Goal: Task Accomplishment & Management: Complete application form

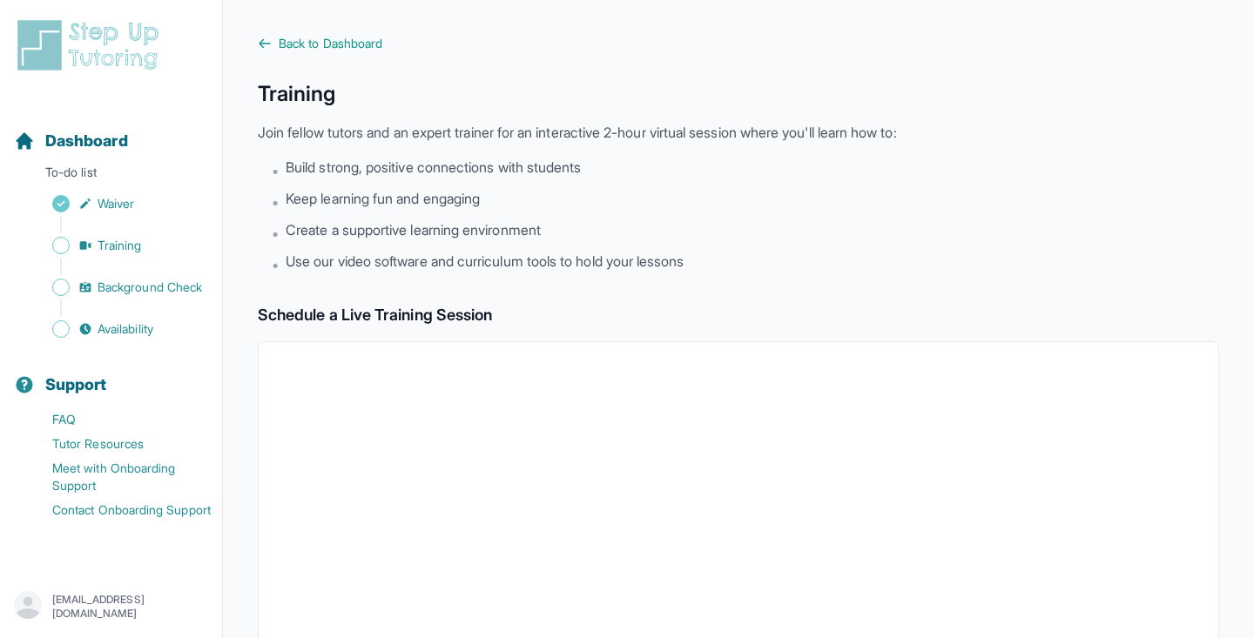
scroll to position [301, 0]
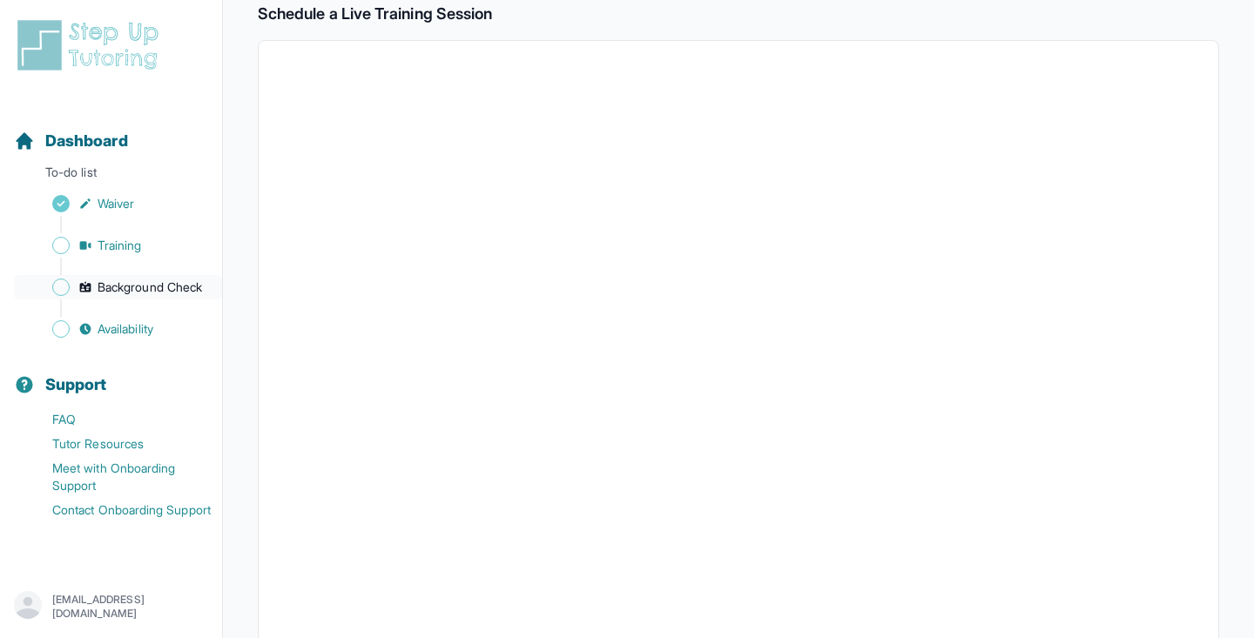
click at [147, 294] on span "Background Check" at bounding box center [150, 287] width 104 height 17
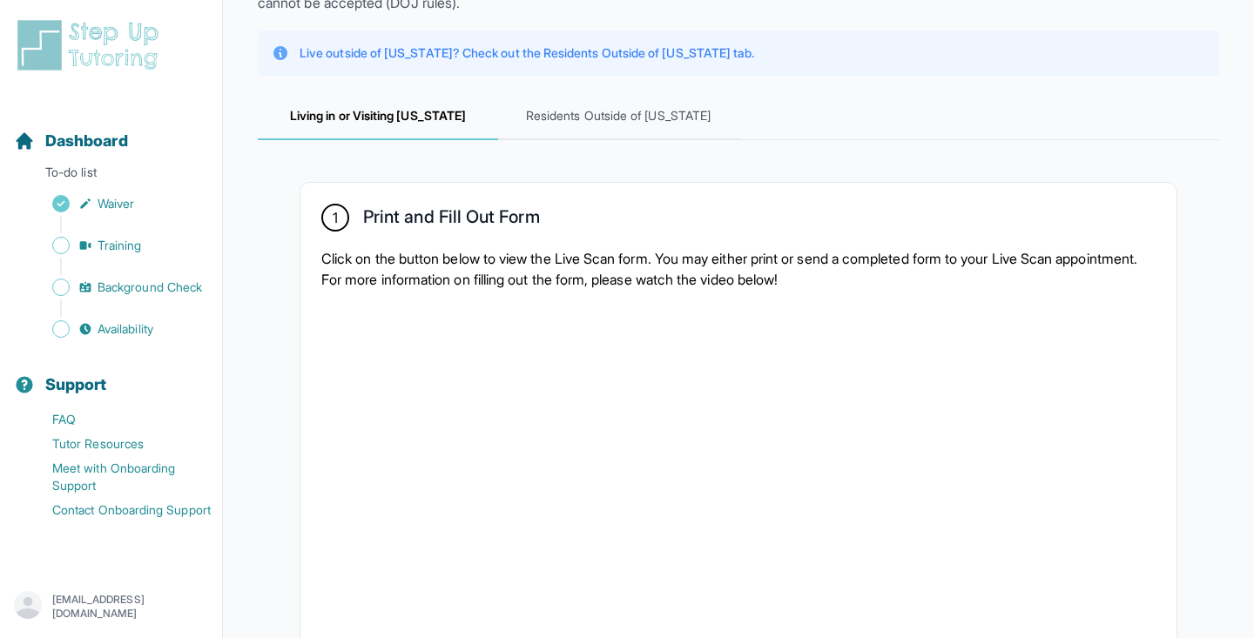
scroll to position [217, 0]
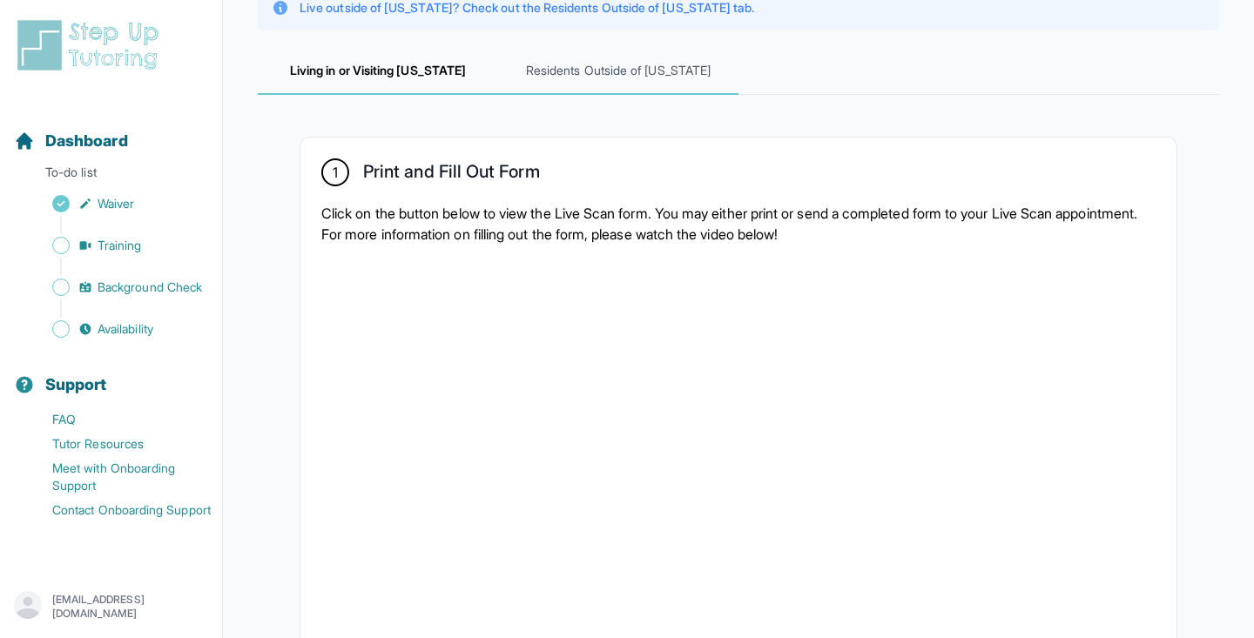
click at [661, 78] on span "Residents Outside of [US_STATE]" at bounding box center [618, 71] width 240 height 47
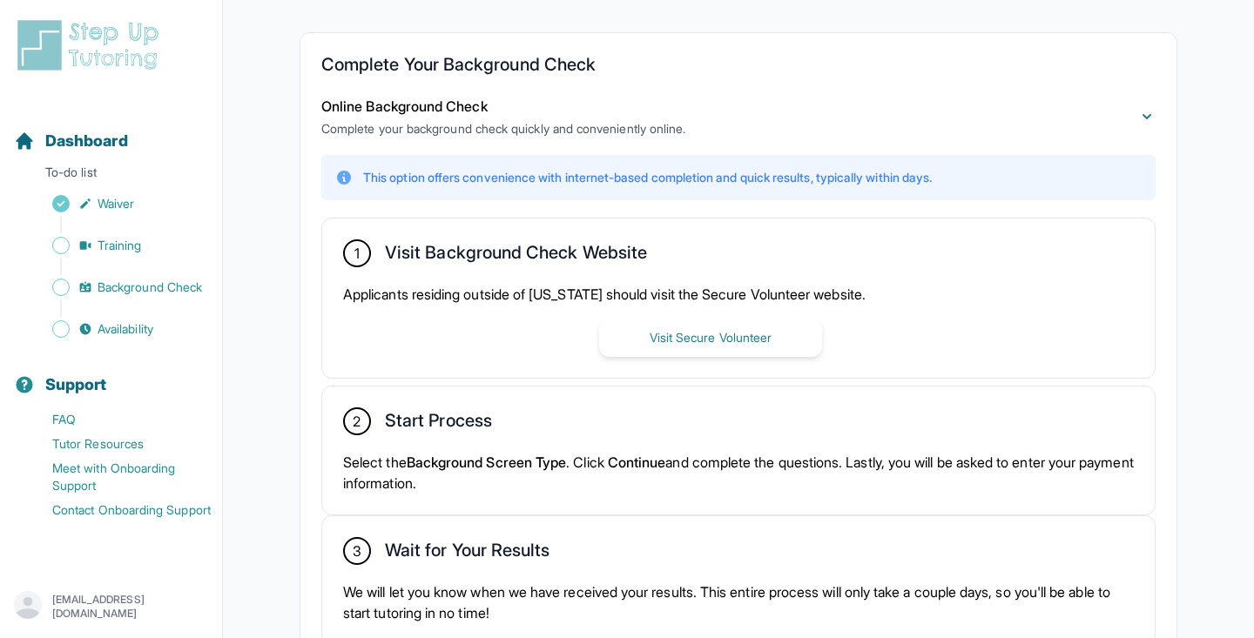
scroll to position [112, 0]
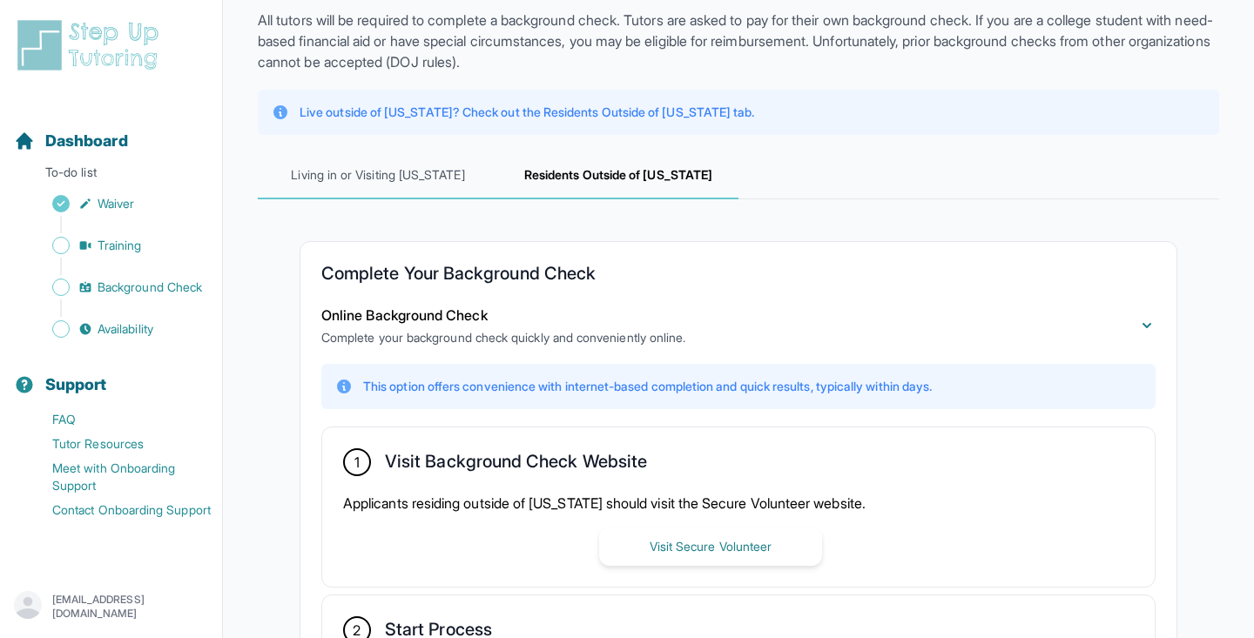
click at [369, 178] on span "Living in or Visiting [US_STATE]" at bounding box center [378, 175] width 240 height 47
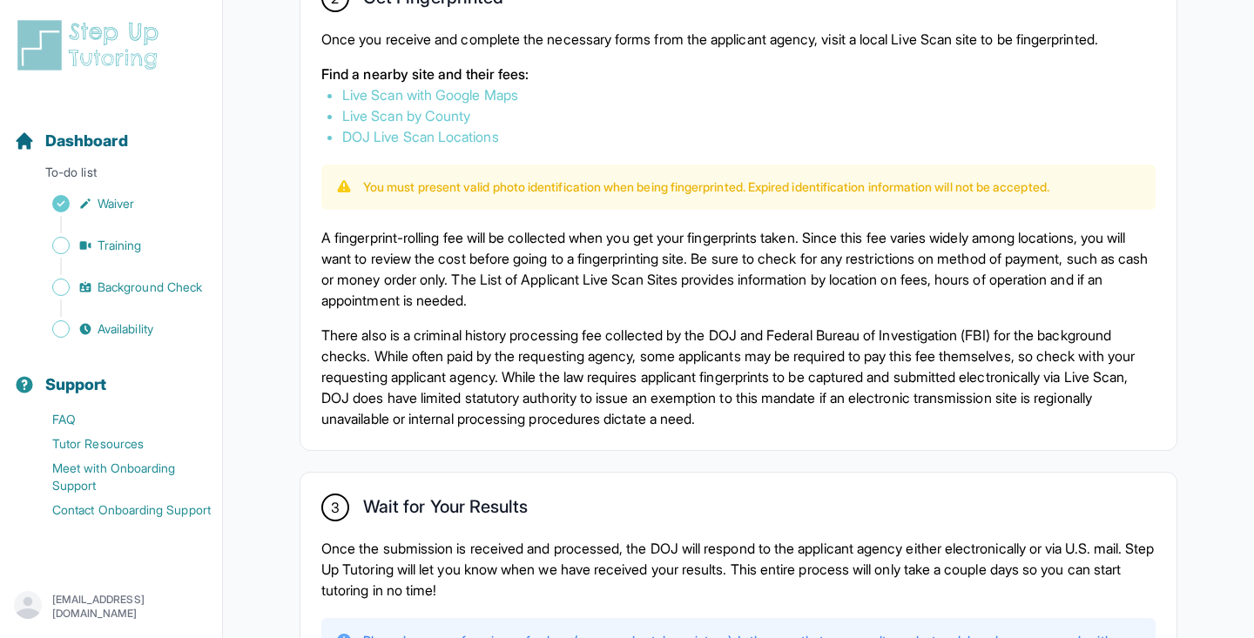
scroll to position [1041, 0]
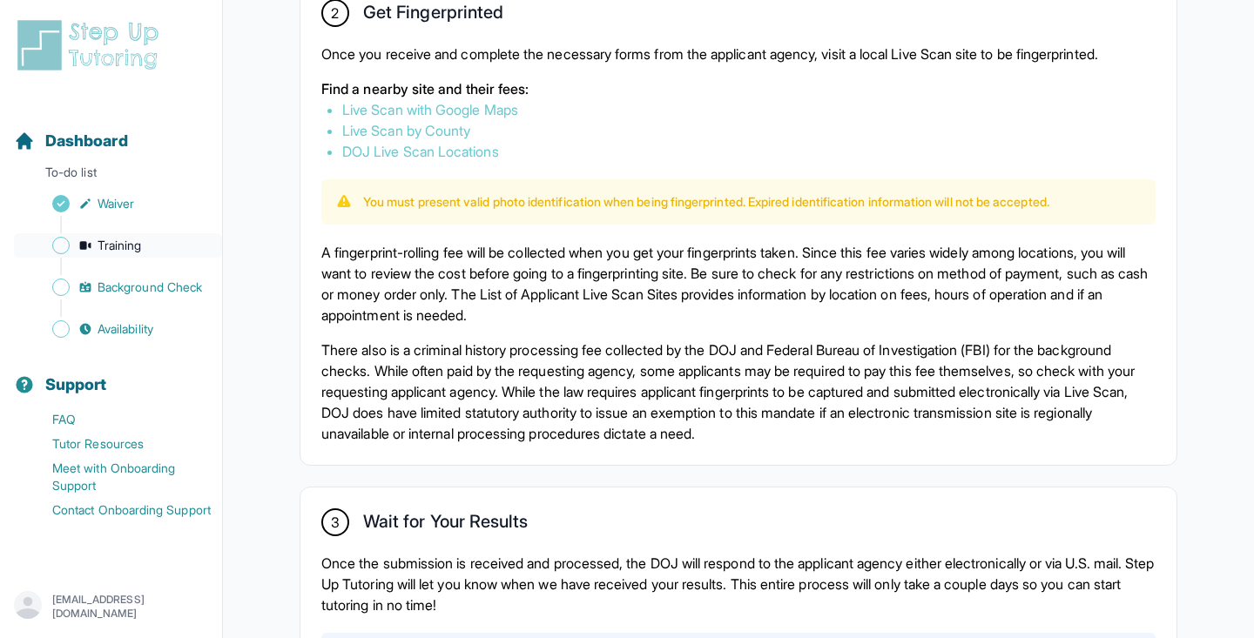
click at [111, 253] on span "Training" at bounding box center [120, 245] width 44 height 17
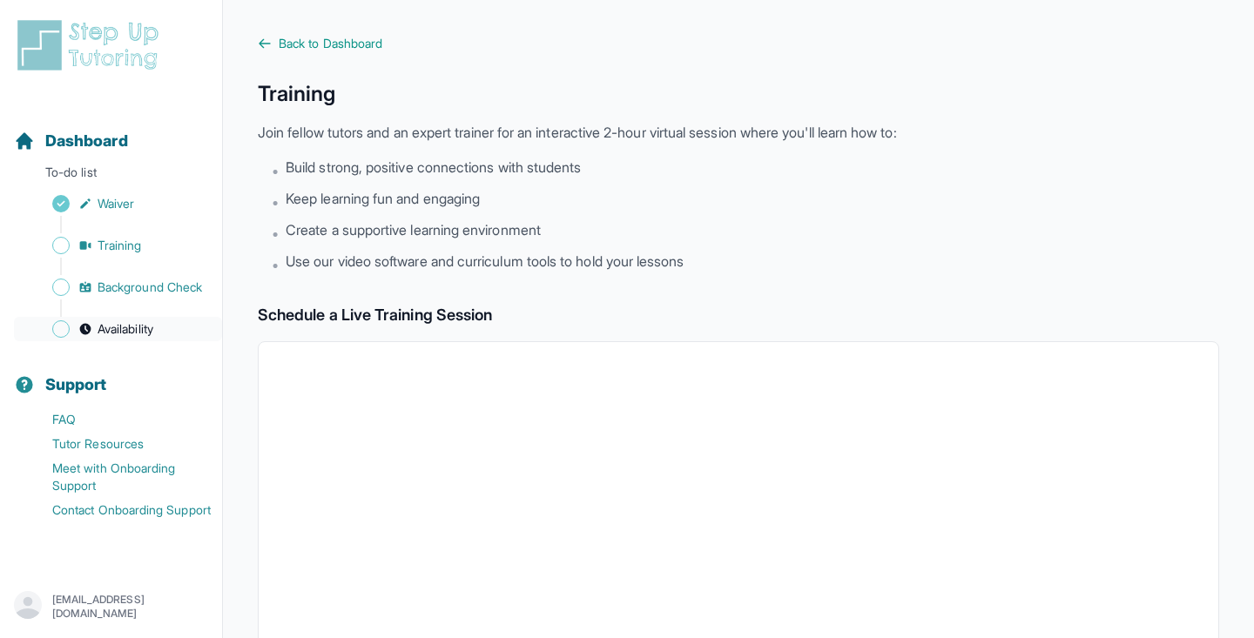
click at [153, 330] on span "Availability" at bounding box center [126, 328] width 56 height 17
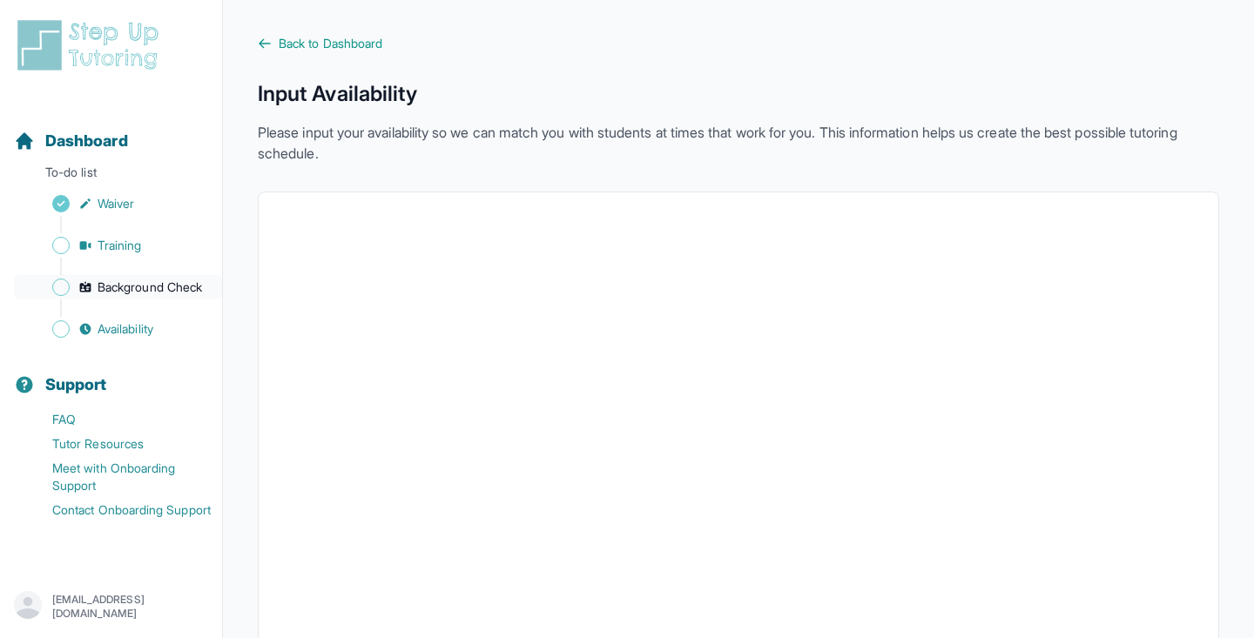
click at [142, 286] on span "Background Check" at bounding box center [150, 287] width 104 height 17
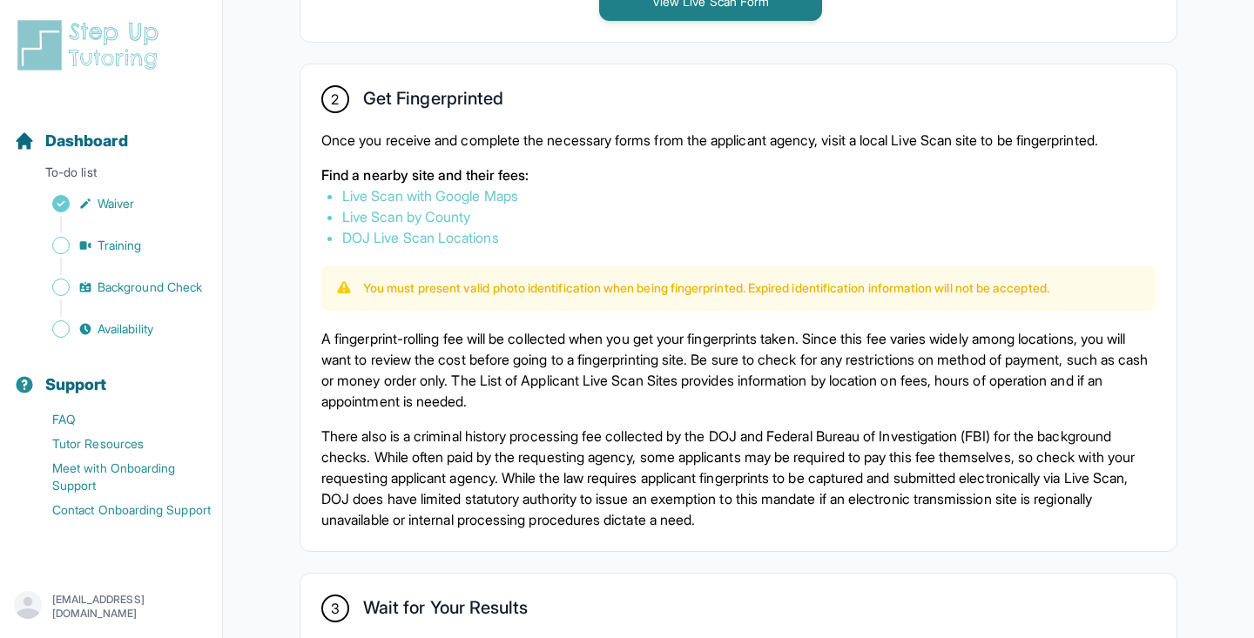
scroll to position [952, 0]
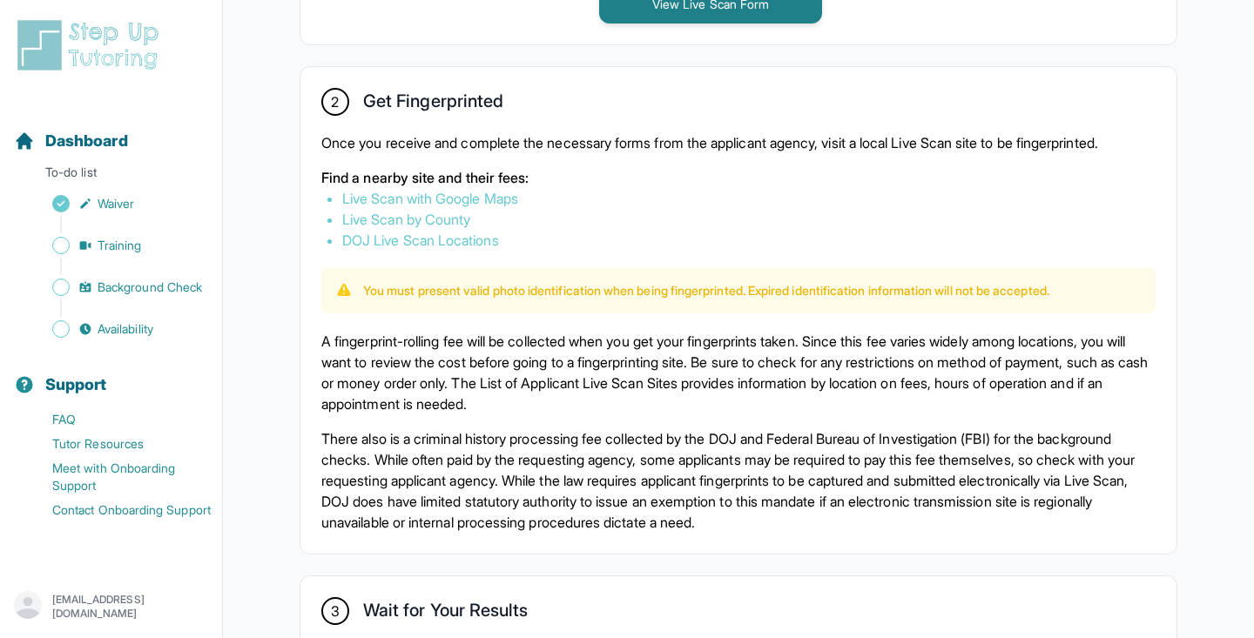
click at [505, 199] on link "Live Scan with Google Maps" at bounding box center [430, 198] width 176 height 17
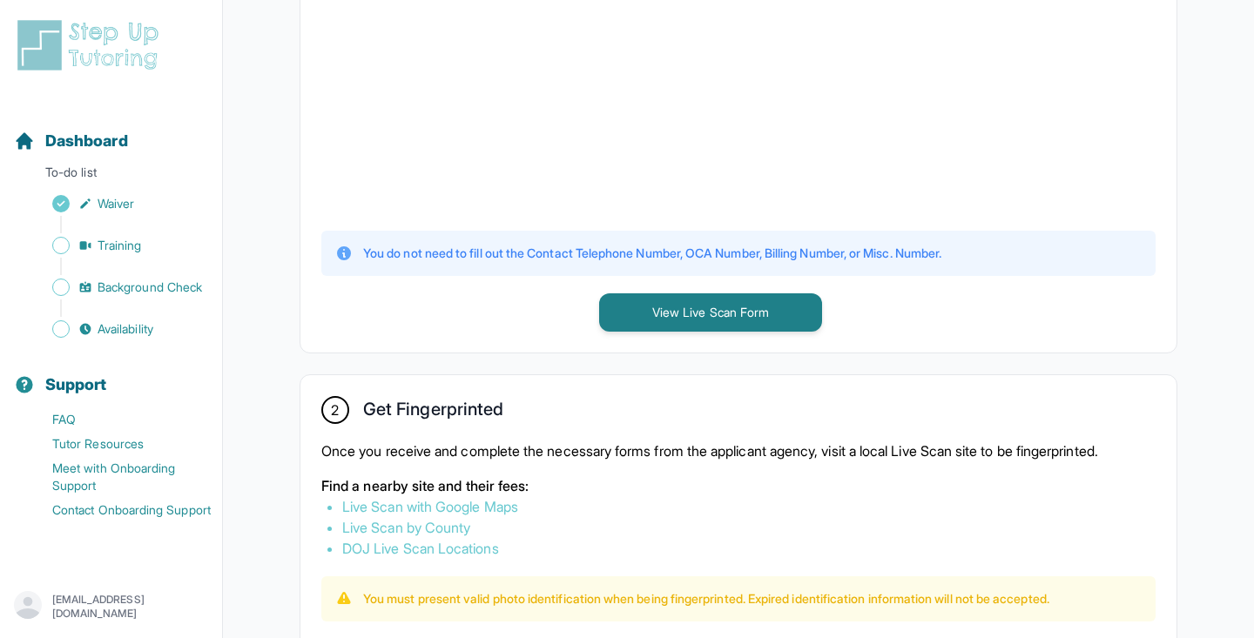
scroll to position [543, 0]
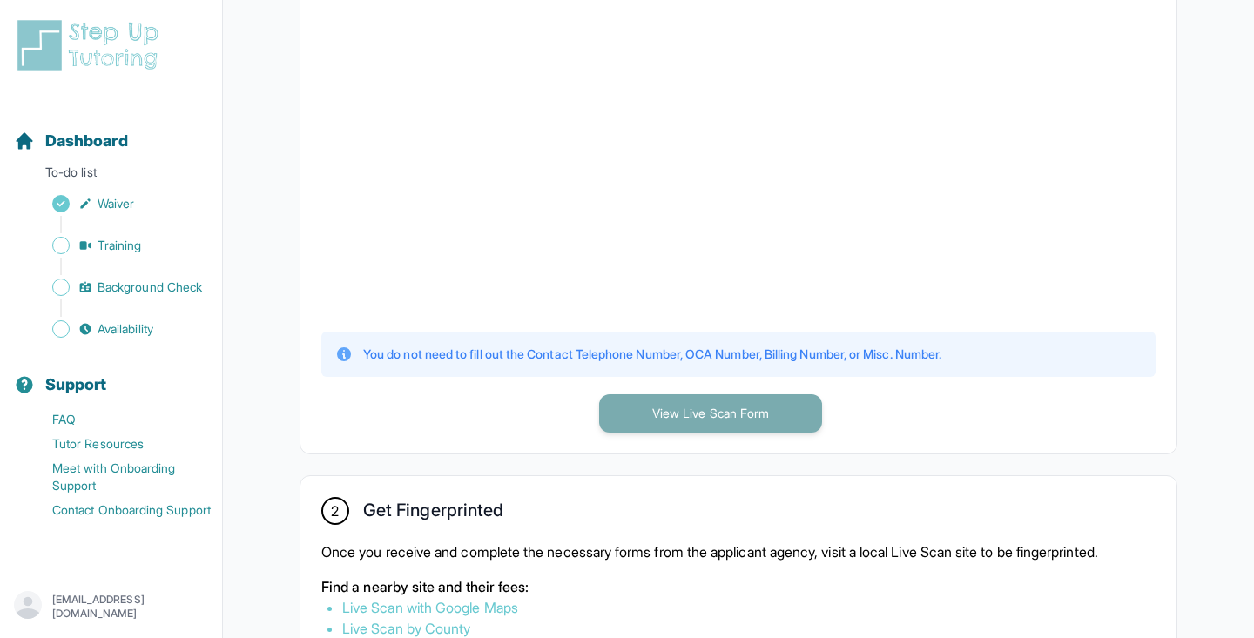
click at [659, 413] on button "View Live Scan Form" at bounding box center [710, 413] width 223 height 38
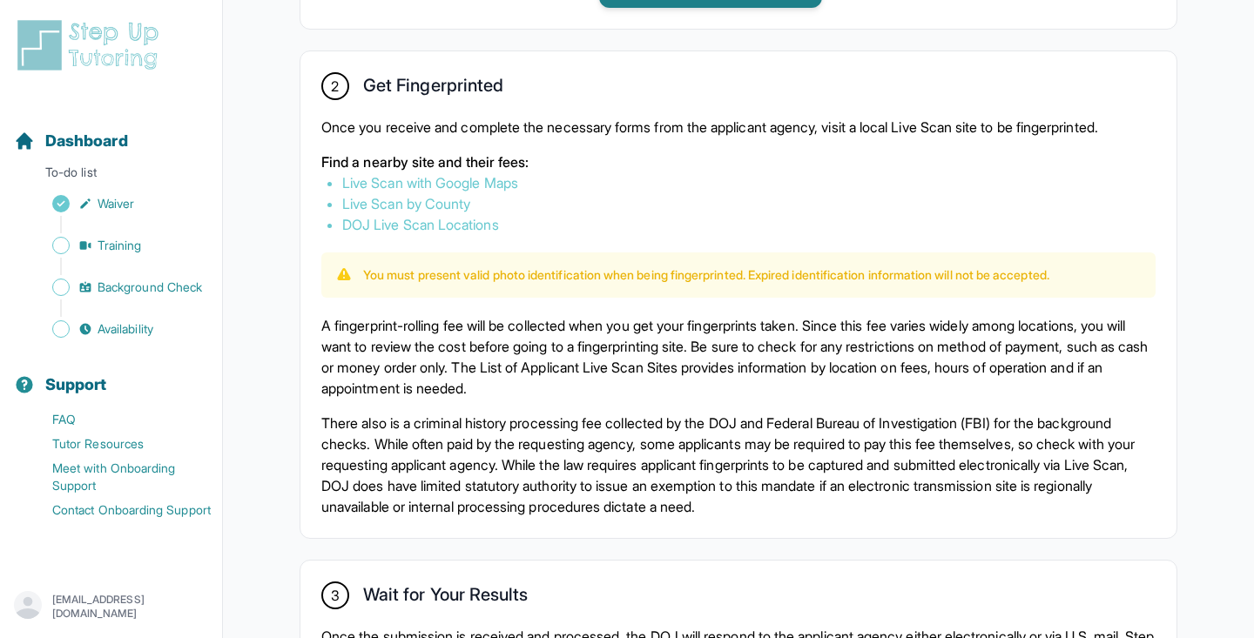
scroll to position [969, 0]
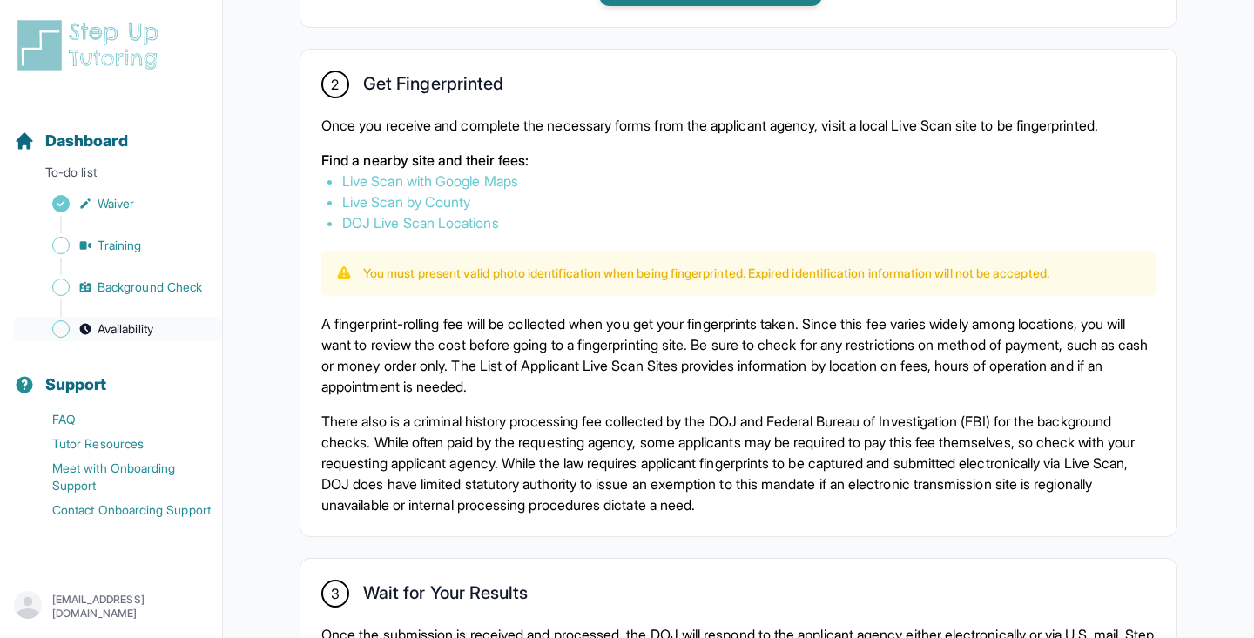
click at [149, 317] on link "Availability" at bounding box center [118, 329] width 208 height 24
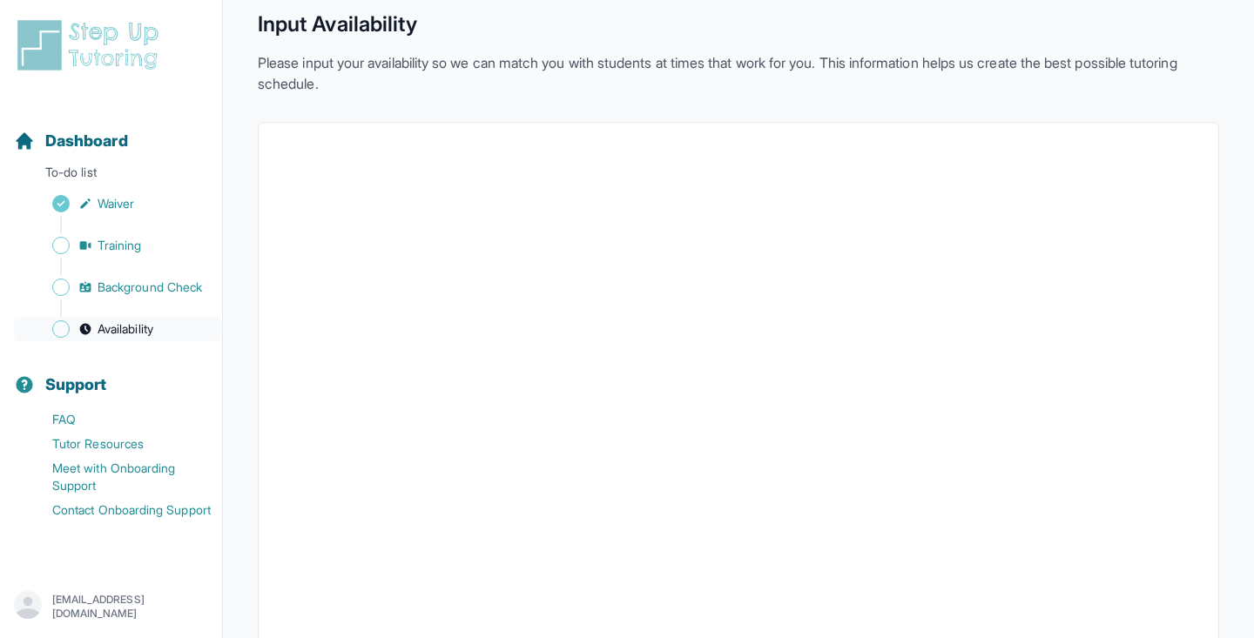
scroll to position [374, 0]
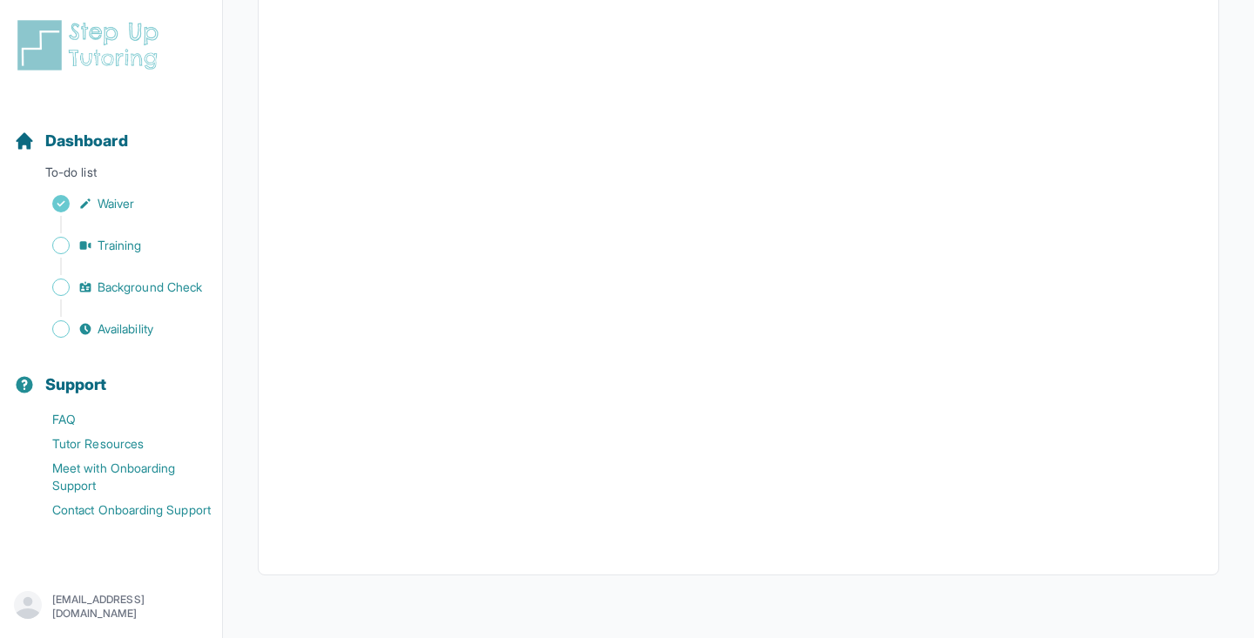
click at [102, 0] on div "Dashboard To-do list Waiver Training Background Check Availability Support FAQ …" at bounding box center [111, 319] width 223 height 638
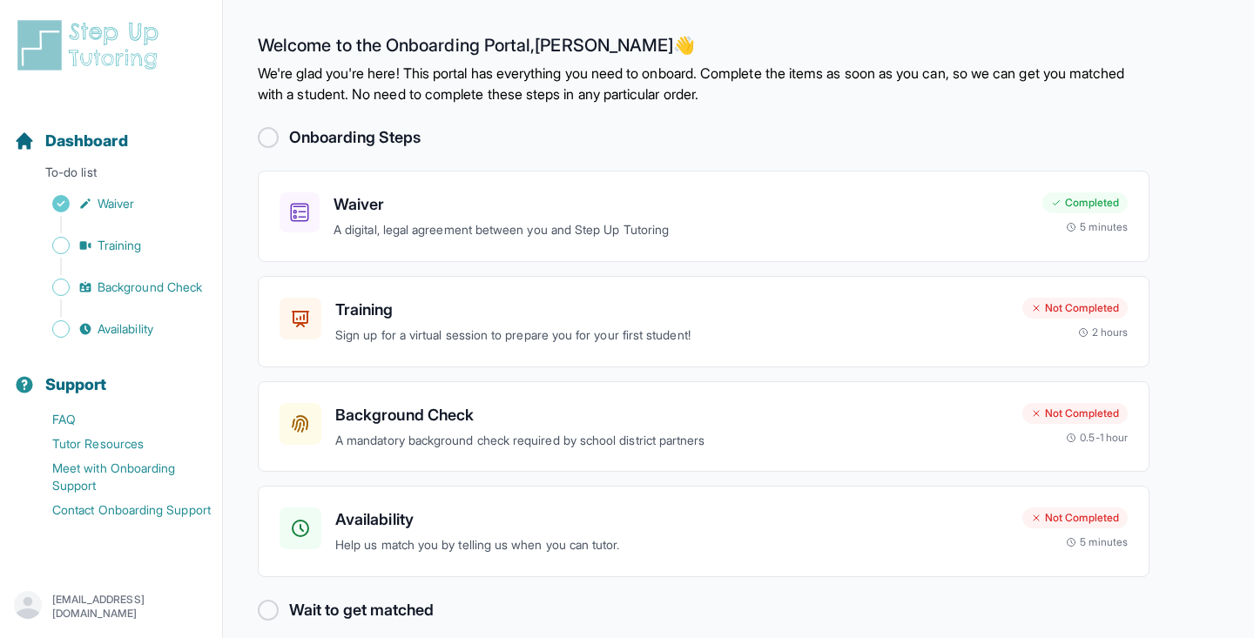
scroll to position [19, 0]
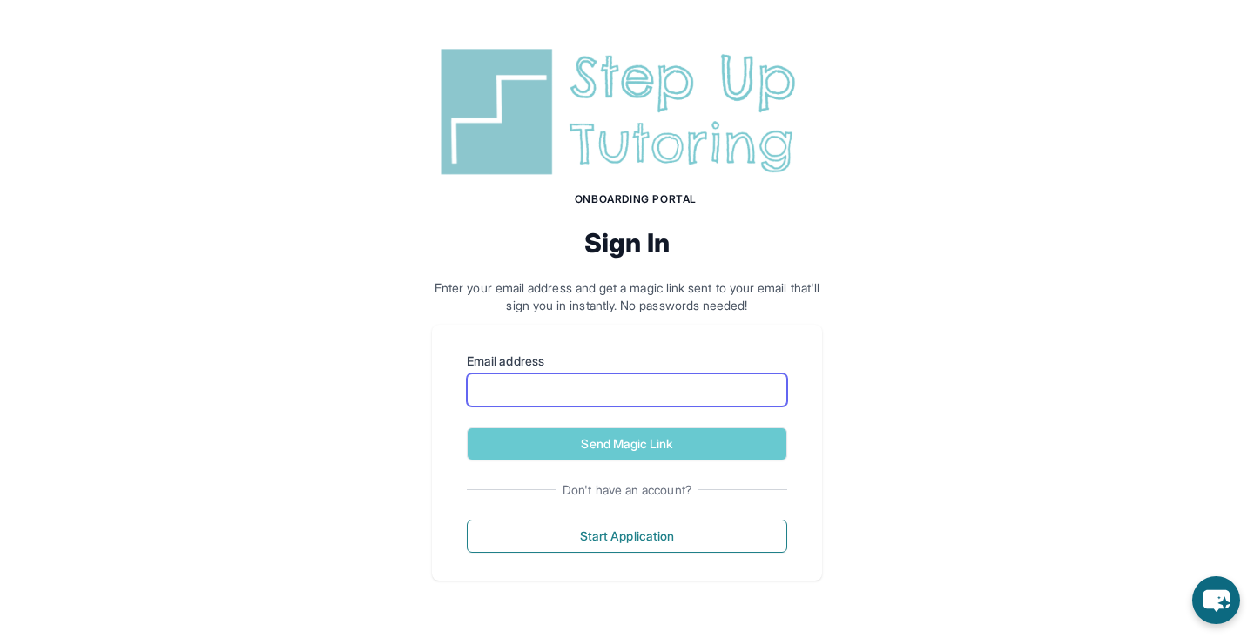
click at [603, 381] on input "Email address" at bounding box center [627, 390] width 320 height 33
type input "**********"
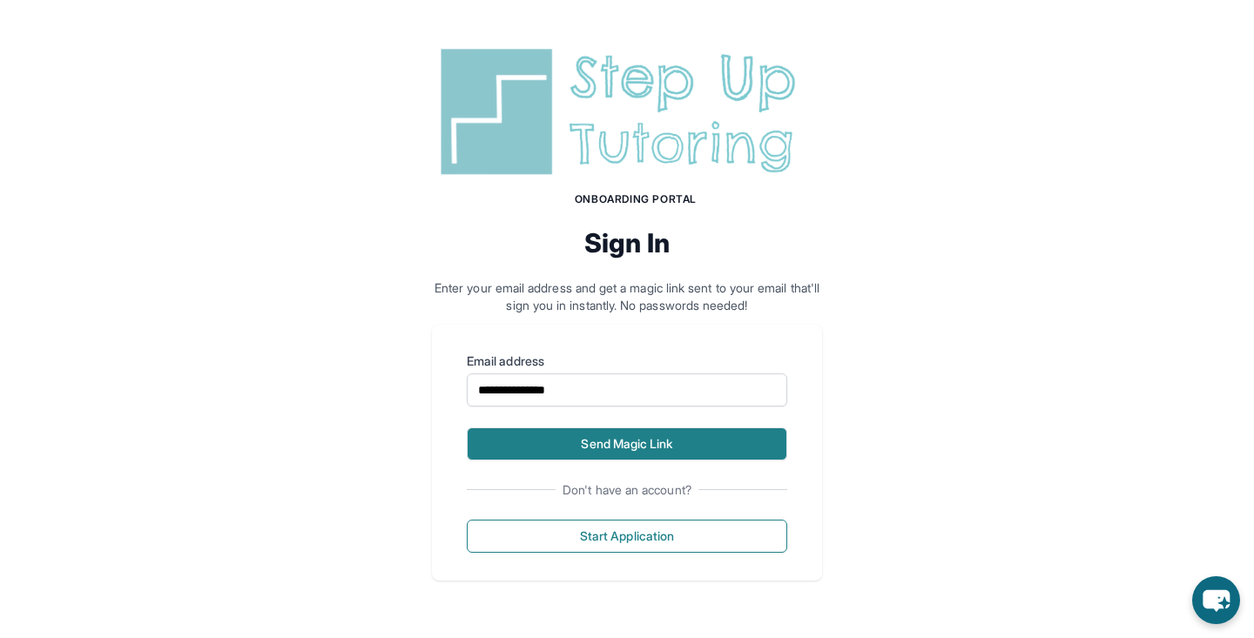
click at [633, 448] on button "Send Magic Link" at bounding box center [627, 444] width 320 height 33
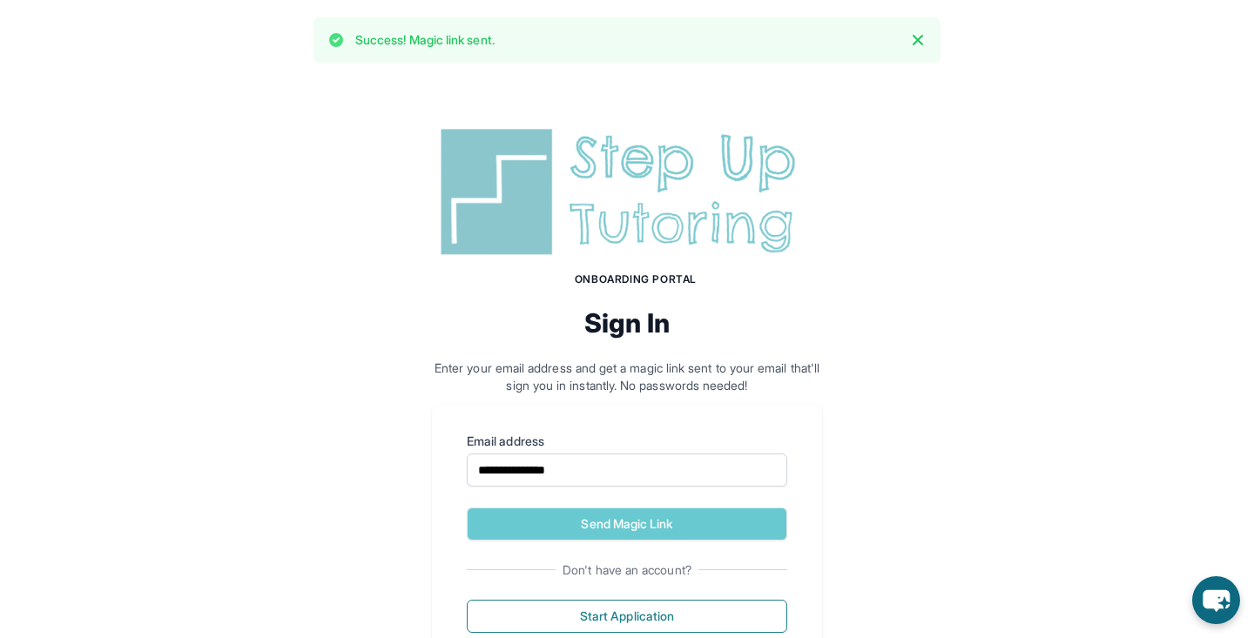
scroll to position [64, 0]
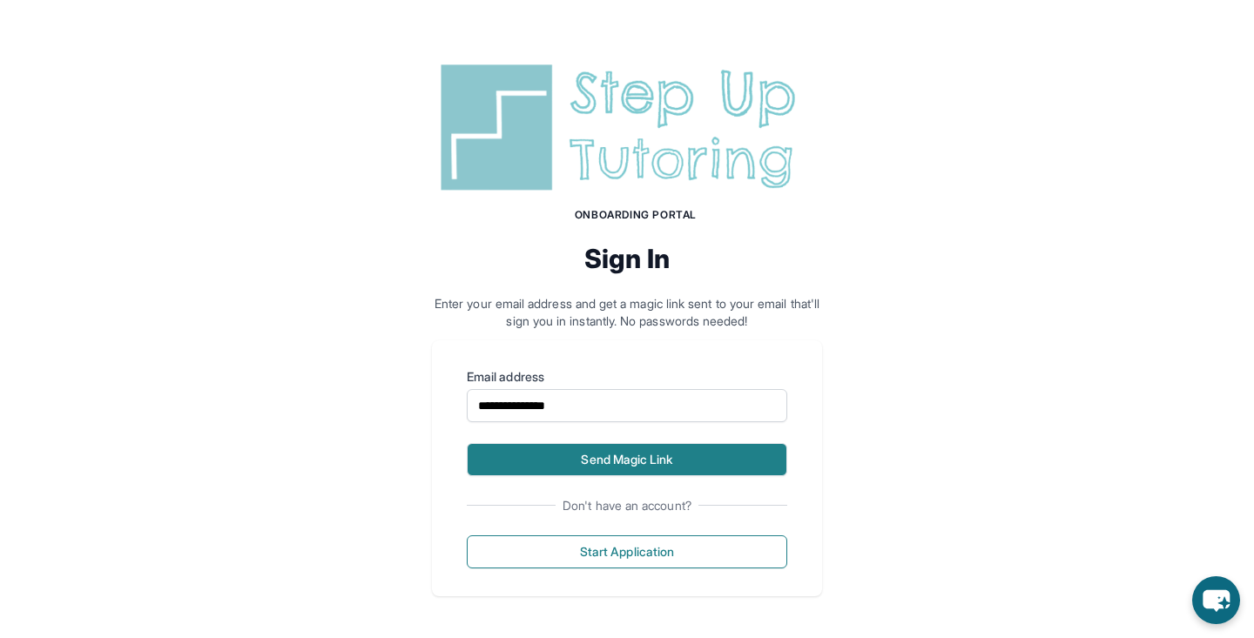
click at [580, 460] on button "Send Magic Link" at bounding box center [627, 459] width 320 height 33
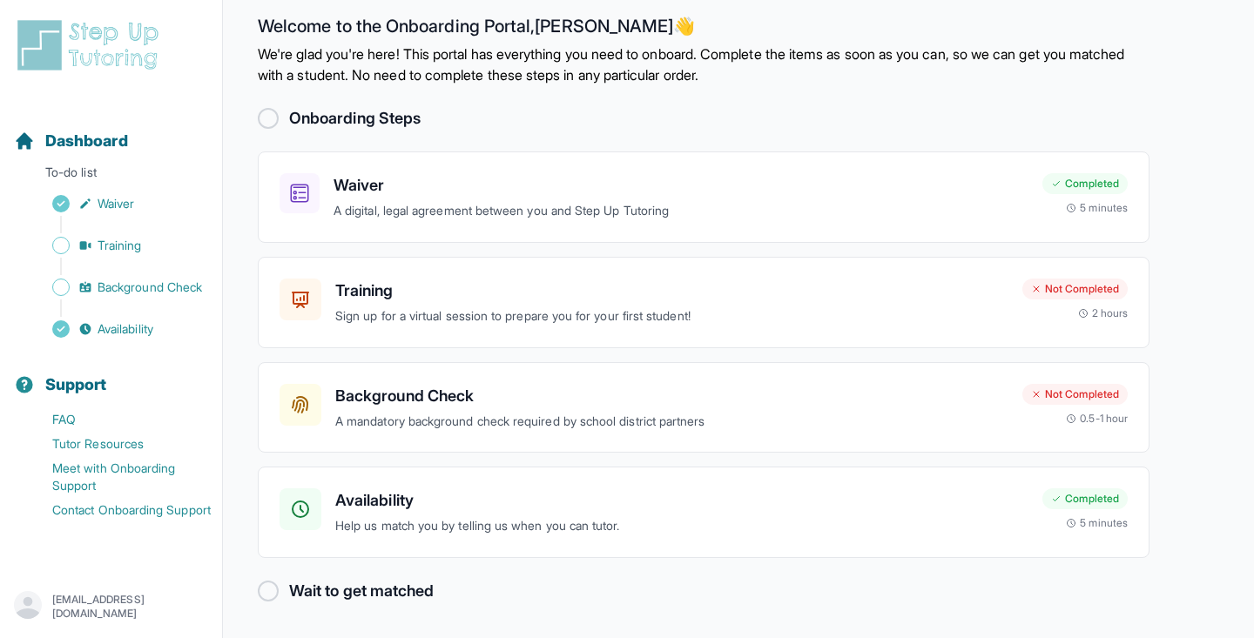
scroll to position [19, 0]
click at [141, 241] on span "Training" at bounding box center [120, 245] width 44 height 17
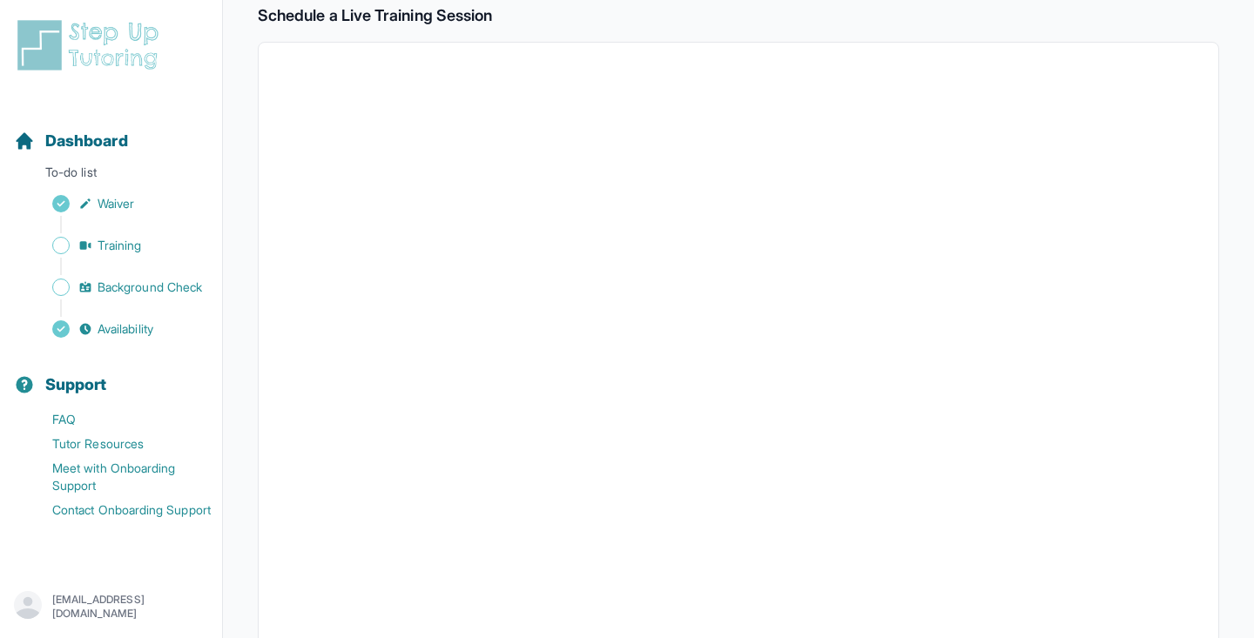
scroll to position [303, 0]
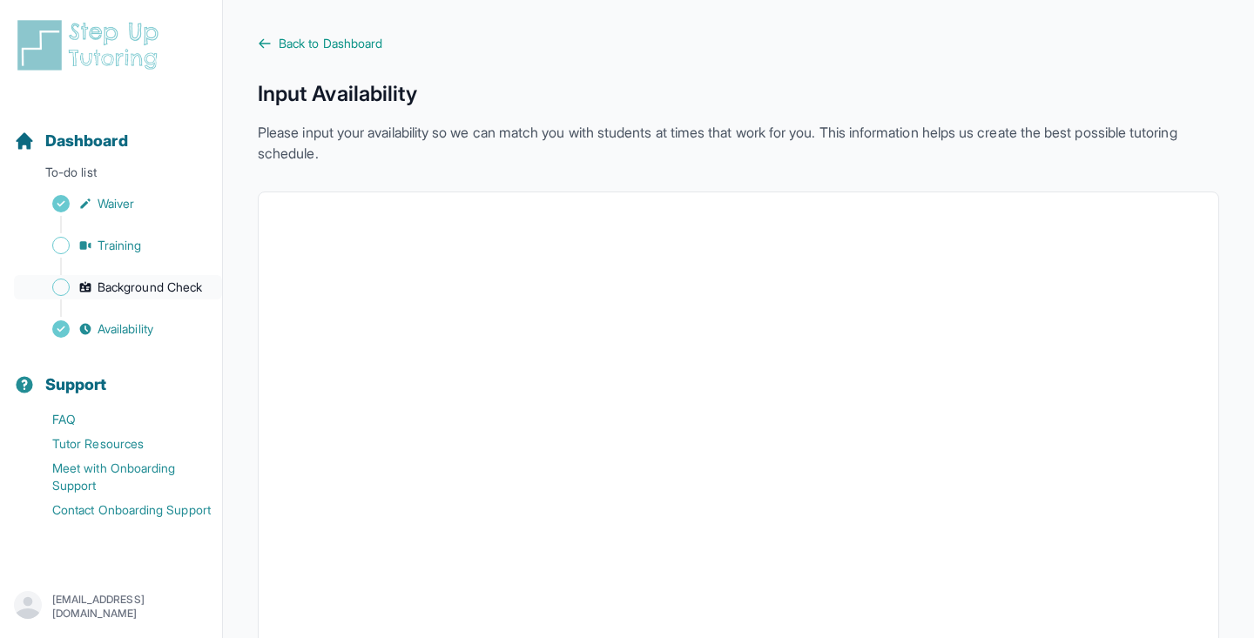
click at [174, 290] on span "Background Check" at bounding box center [150, 287] width 104 height 17
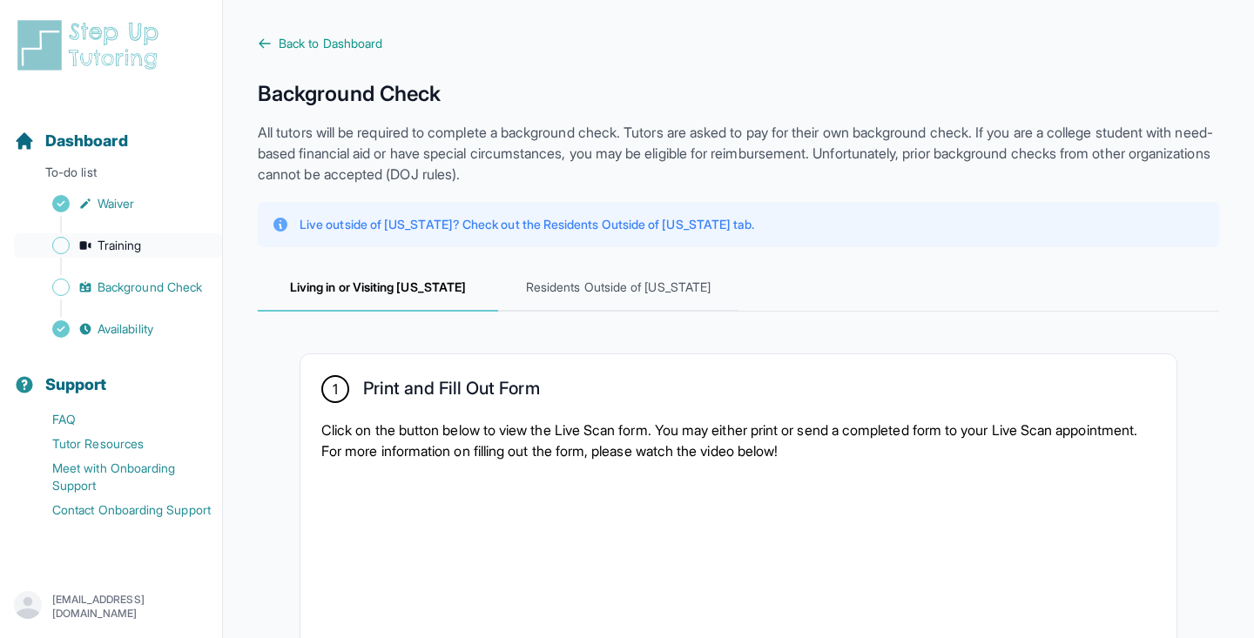
click at [139, 251] on span "Training" at bounding box center [120, 245] width 44 height 17
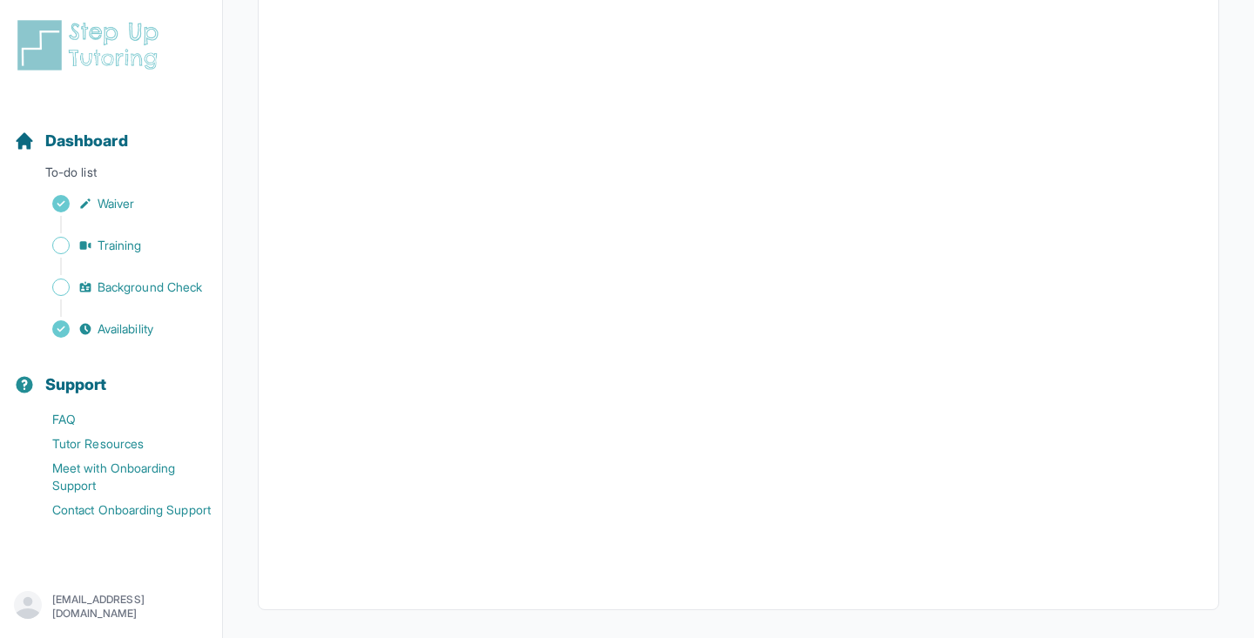
scroll to position [488, 0]
